Goal: Task Accomplishment & Management: Use online tool/utility

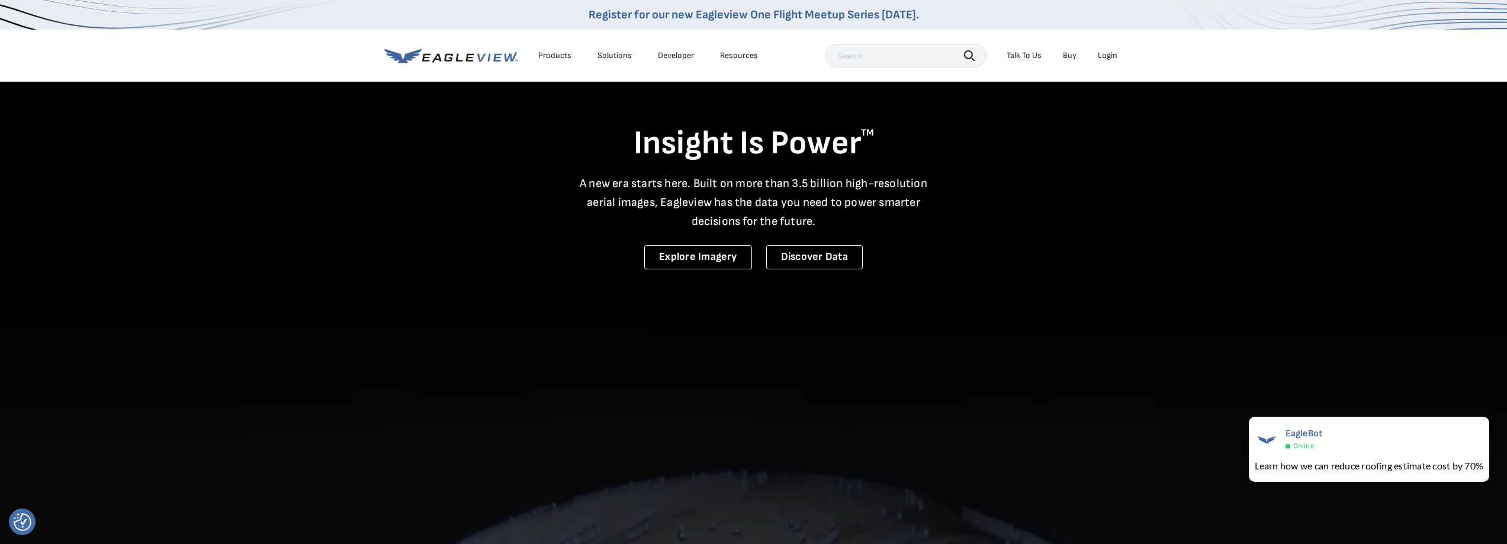
click at [1106, 54] on div "Login" at bounding box center [1108, 55] width 20 height 11
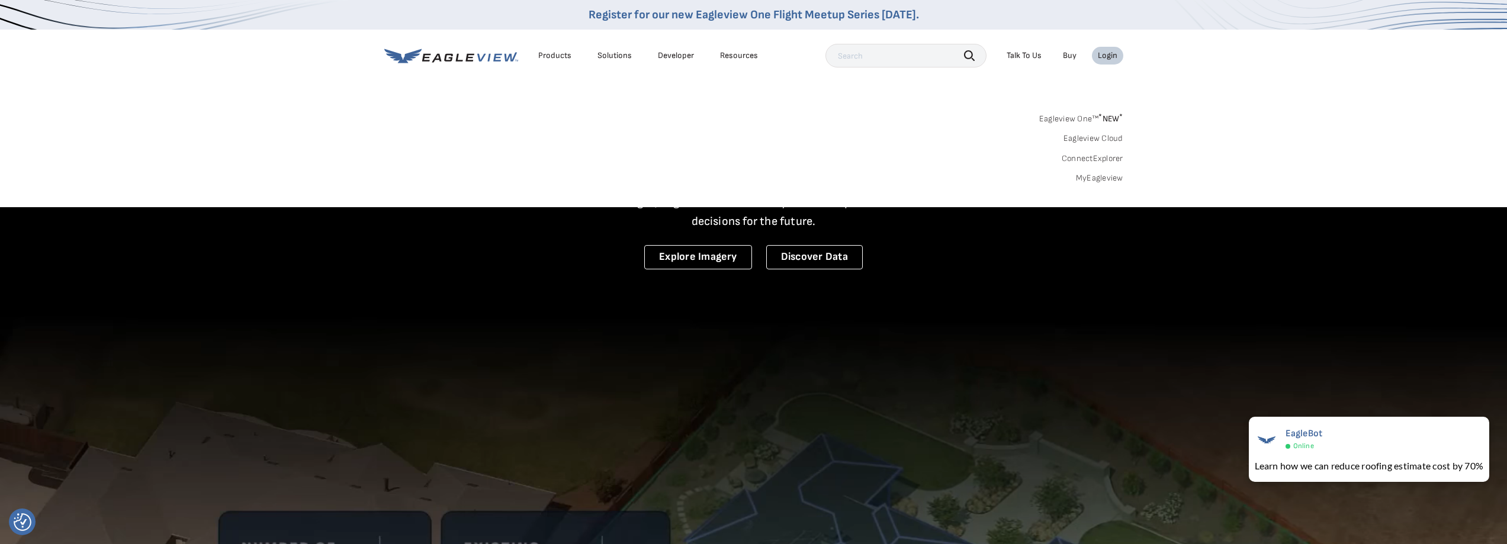
click at [1096, 178] on link "MyEagleview" at bounding box center [1099, 178] width 47 height 11
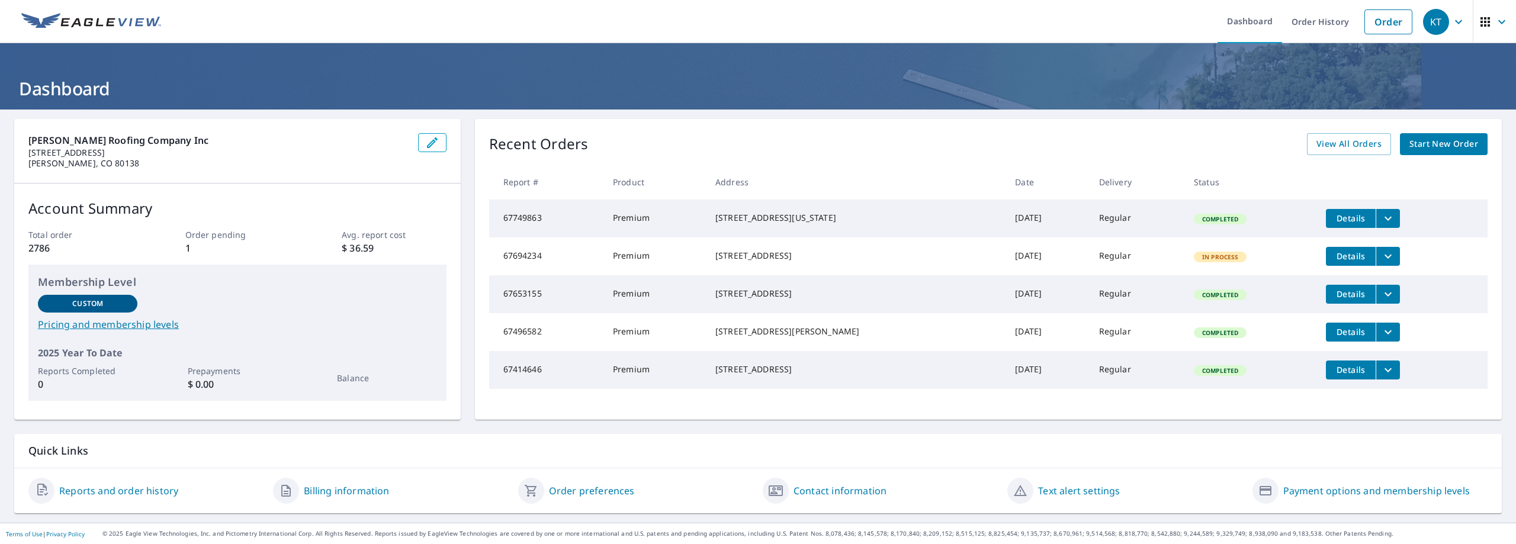
click at [1385, 218] on icon "filesDropdownBtn-67749863" at bounding box center [1388, 218] width 7 height 4
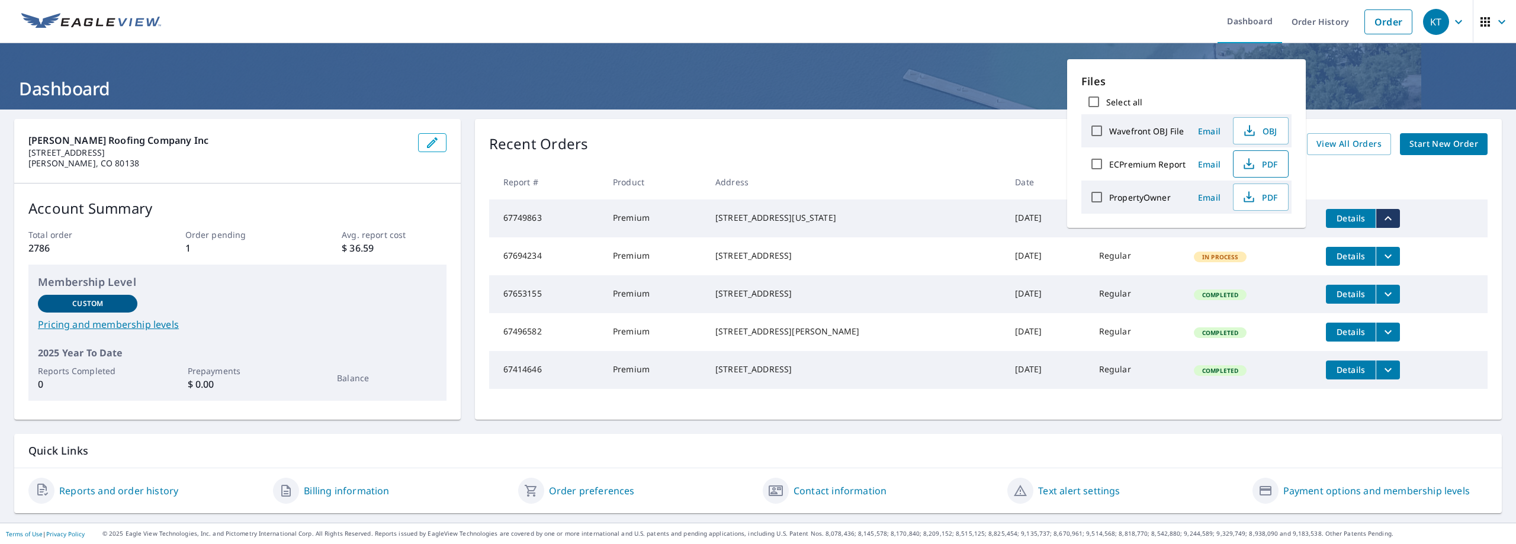
click at [1256, 161] on span "PDF" at bounding box center [1260, 164] width 38 height 14
